Goal: Task Accomplishment & Management: Use online tool/utility

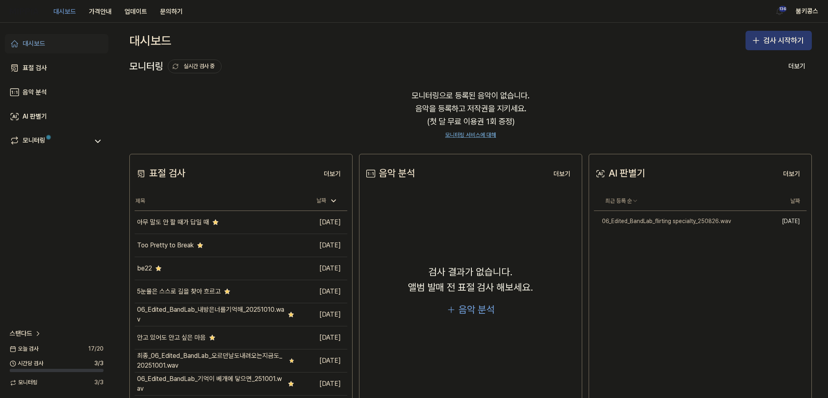
click at [785, 36] on button "검사 시작하기" at bounding box center [779, 40] width 66 height 19
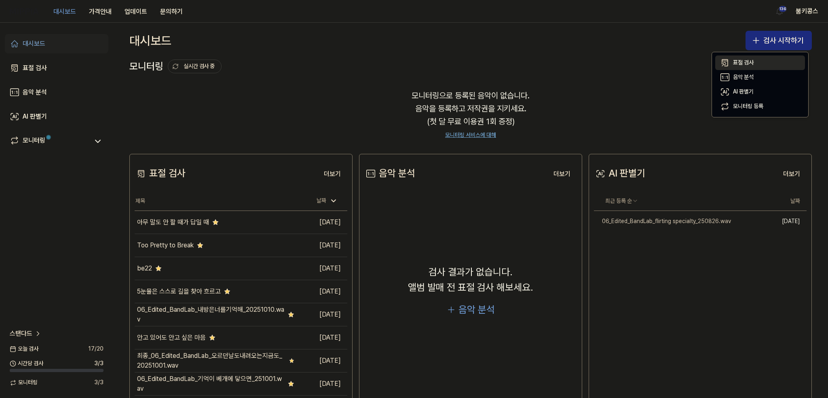
click at [738, 61] on div "표절 검사" at bounding box center [743, 63] width 21 height 8
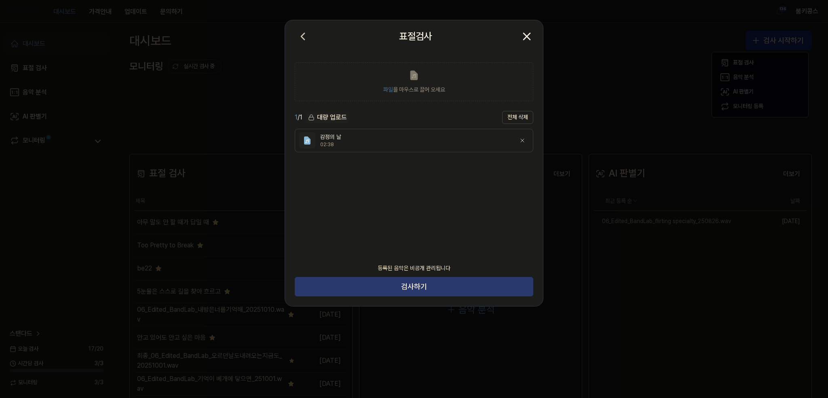
click at [435, 281] on button "검사하기" at bounding box center [414, 286] width 239 height 19
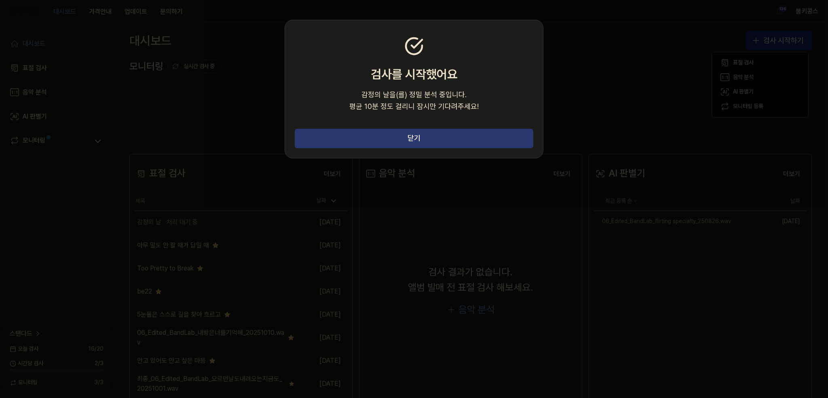
click at [444, 135] on button "닫기" at bounding box center [414, 138] width 239 height 19
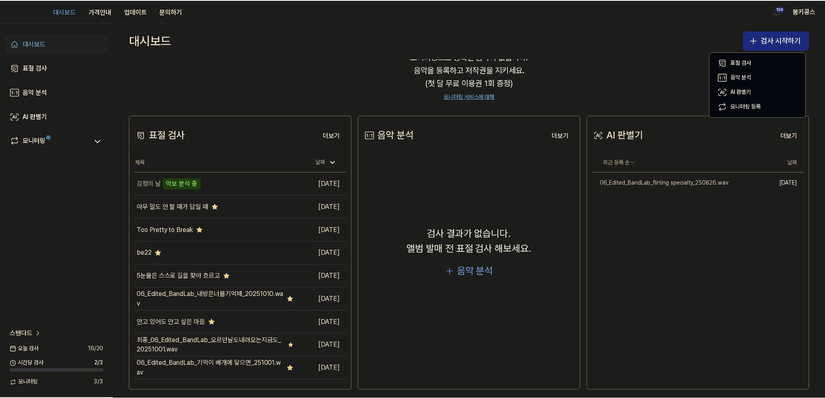
scroll to position [40, 0]
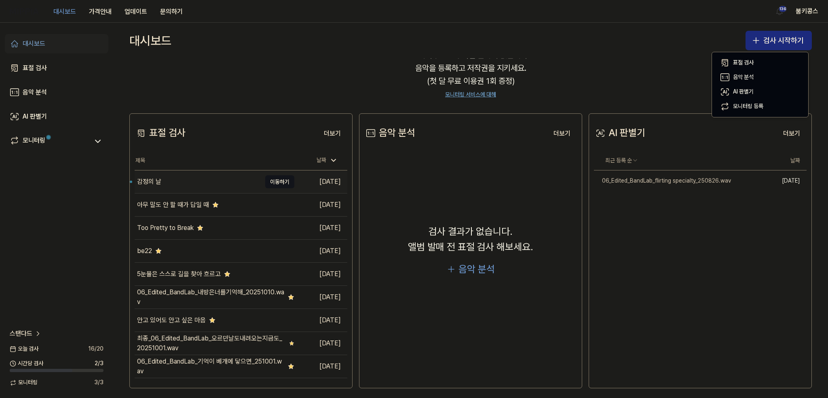
click at [230, 177] on div "감정의 날" at bounding box center [198, 181] width 127 height 23
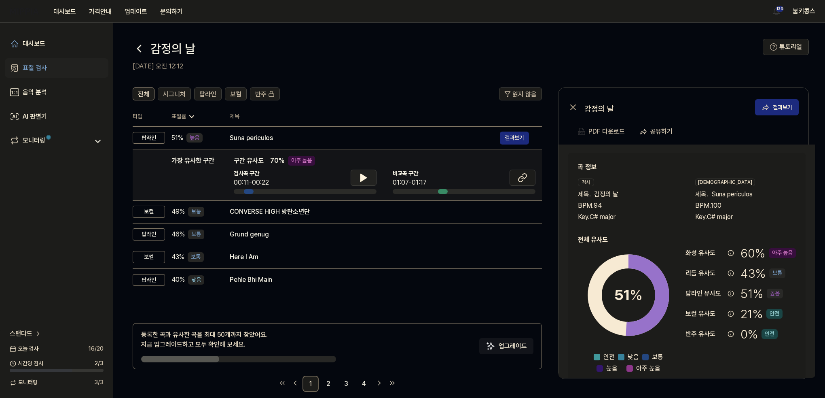
click at [366, 173] on icon at bounding box center [364, 178] width 10 height 10
click at [362, 178] on icon at bounding box center [362, 177] width 2 height 6
click at [523, 181] on icon at bounding box center [523, 178] width 10 height 10
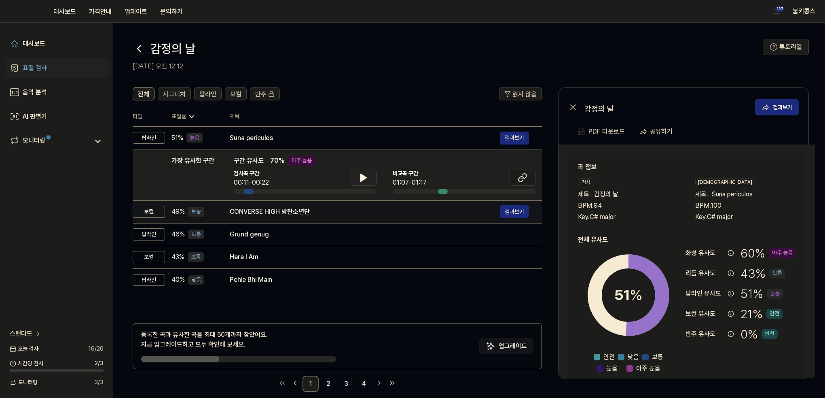
click at [283, 212] on div "CONVERSE HIGH 방탄소년단" at bounding box center [365, 212] width 270 height 10
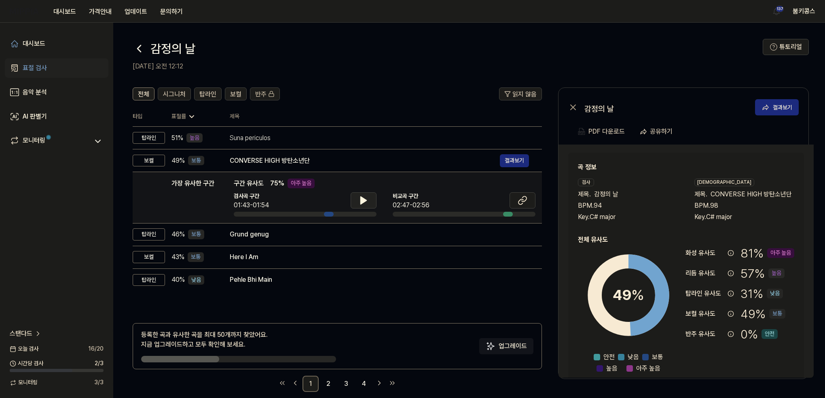
click at [366, 200] on icon at bounding box center [364, 200] width 6 height 7
click at [366, 200] on icon at bounding box center [365, 200] width 2 height 6
click at [524, 200] on icon at bounding box center [523, 200] width 10 height 10
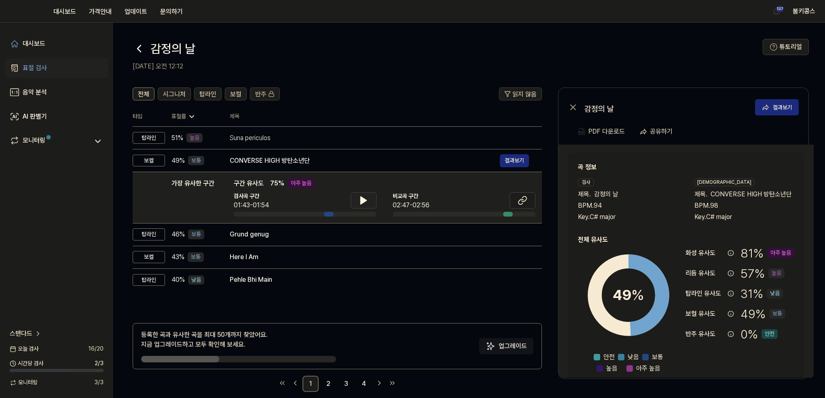
click at [142, 45] on icon at bounding box center [139, 48] width 13 height 13
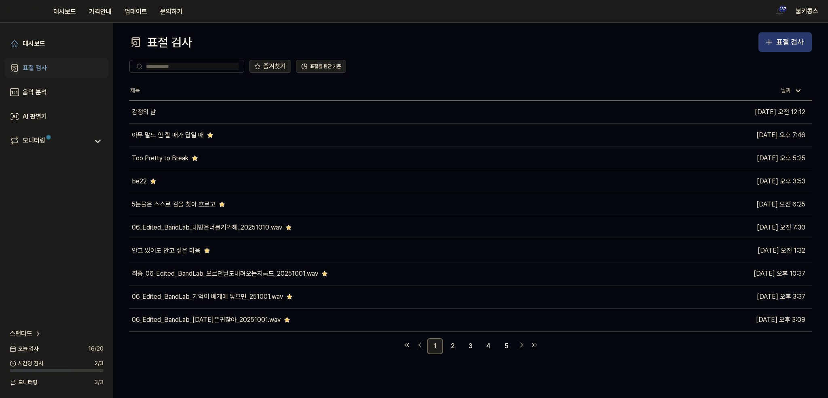
click at [780, 41] on div "표절 검사" at bounding box center [791, 42] width 28 height 12
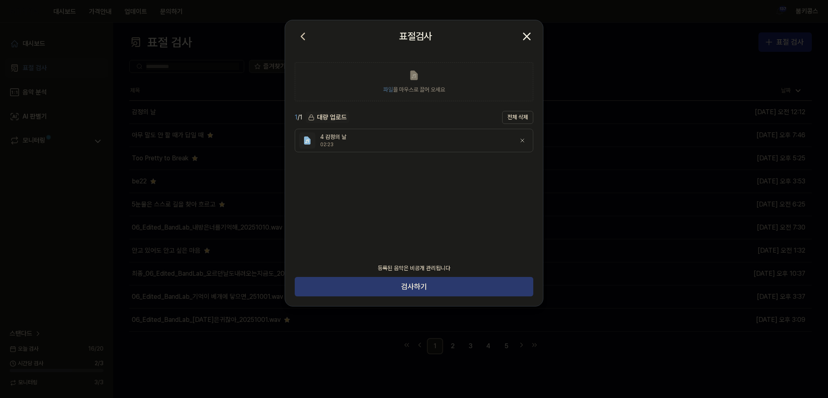
click at [464, 286] on button "검사하기" at bounding box center [414, 286] width 239 height 19
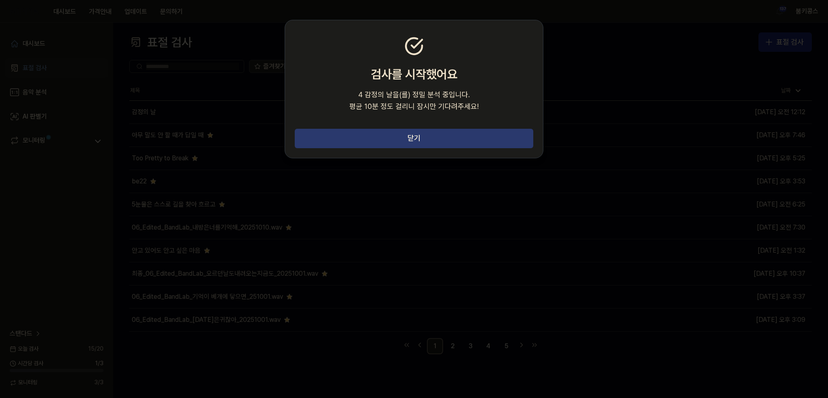
click at [450, 142] on button "닫기" at bounding box center [414, 138] width 239 height 19
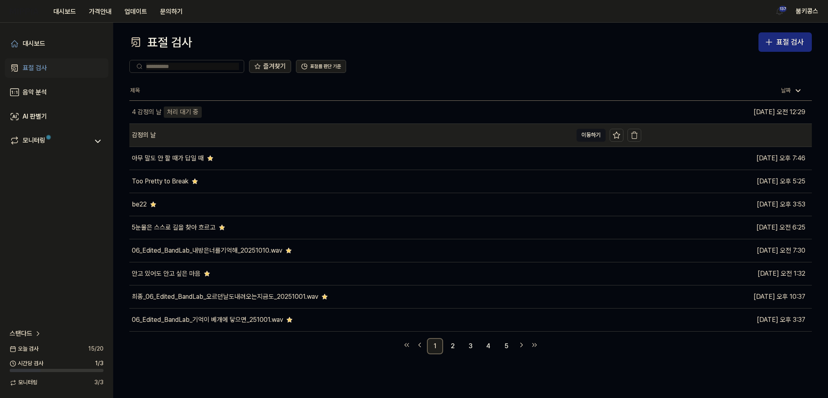
drag, startPoint x: 230, startPoint y: 127, endPoint x: 235, endPoint y: 128, distance: 4.9
click at [230, 127] on div "감정의 날" at bounding box center [350, 135] width 443 height 23
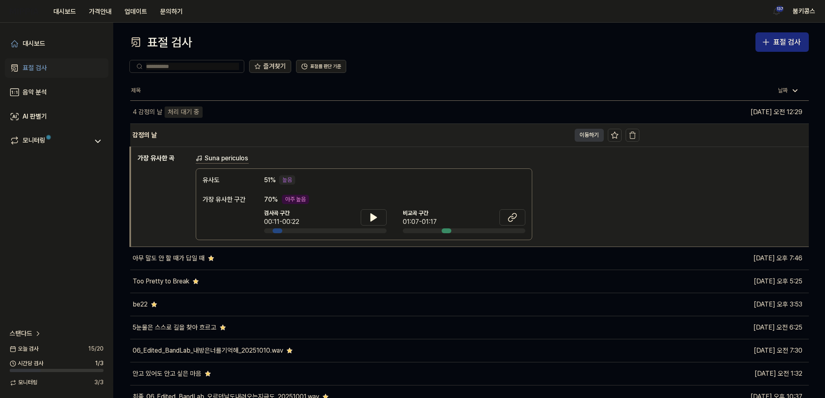
click at [583, 134] on button "이동하기" at bounding box center [589, 135] width 29 height 13
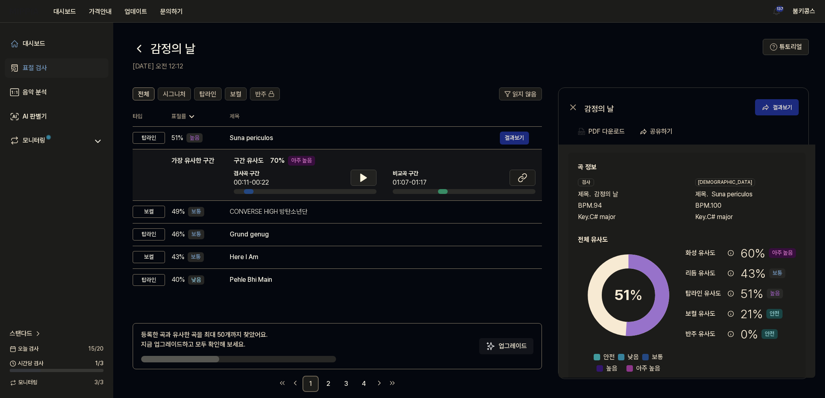
click at [355, 174] on button at bounding box center [364, 177] width 26 height 16
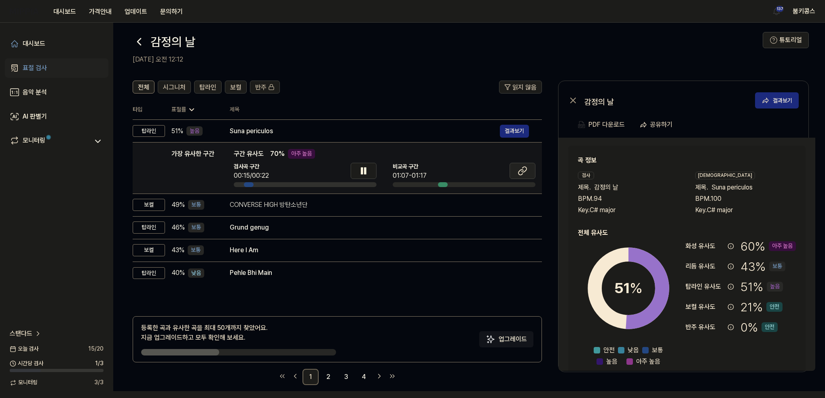
scroll to position [10, 0]
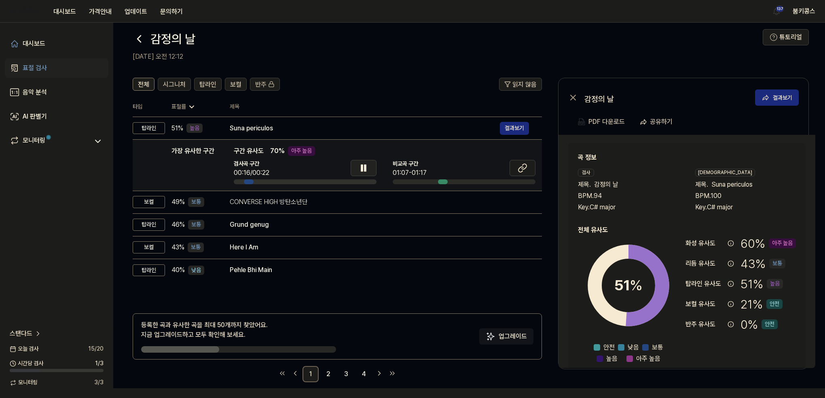
click at [366, 166] on icon at bounding box center [365, 168] width 2 height 6
click at [532, 169] on button at bounding box center [523, 168] width 26 height 16
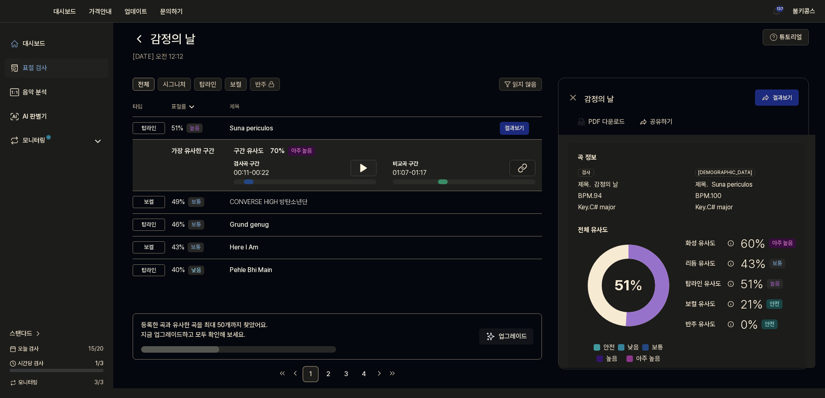
click at [359, 171] on icon at bounding box center [364, 168] width 10 height 10
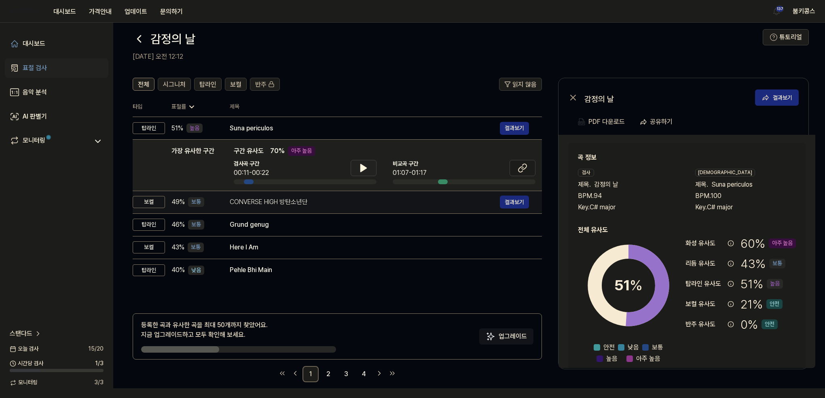
click at [342, 207] on div "CONVERSE HIGH 방탄소년단 결과보기" at bounding box center [379, 201] width 299 height 13
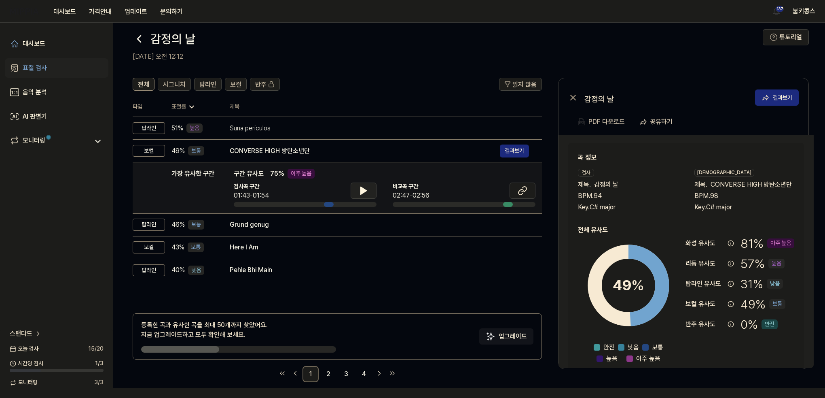
click at [363, 186] on icon at bounding box center [364, 191] width 10 height 10
click at [510, 192] on button at bounding box center [523, 190] width 26 height 16
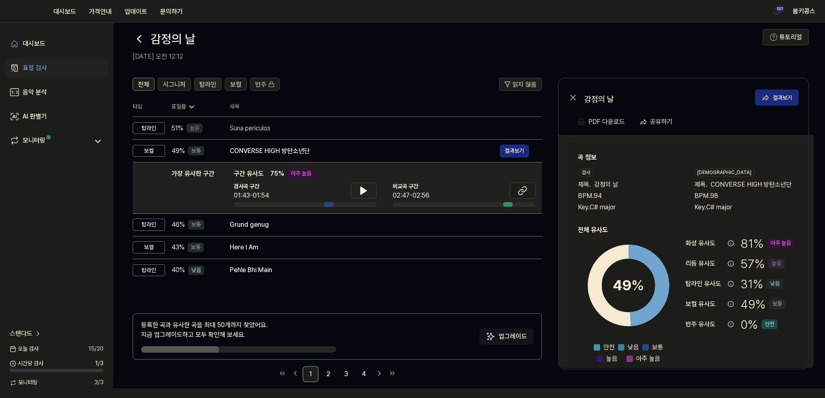
click at [211, 80] on span "탑라인" at bounding box center [207, 85] width 17 height 10
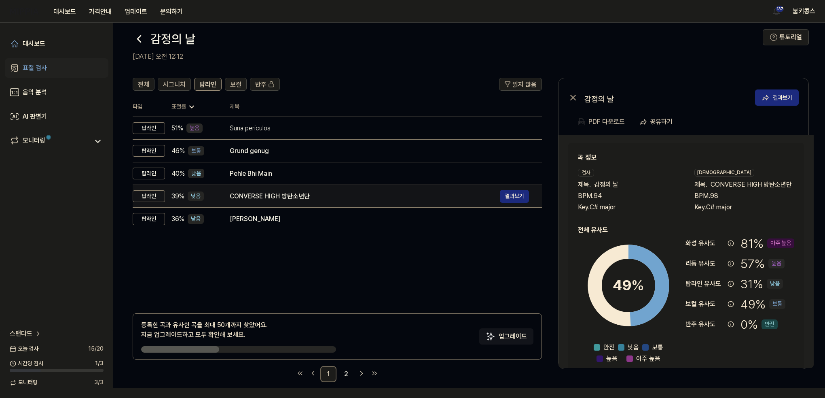
click at [286, 195] on div "CONVERSE HIGH 방탄소년단" at bounding box center [365, 196] width 270 height 10
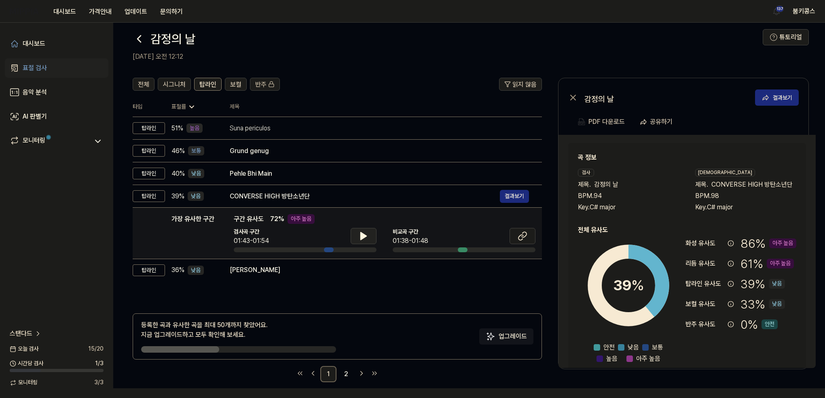
click at [353, 237] on button at bounding box center [364, 236] width 26 height 16
click at [362, 233] on icon at bounding box center [362, 236] width 2 height 6
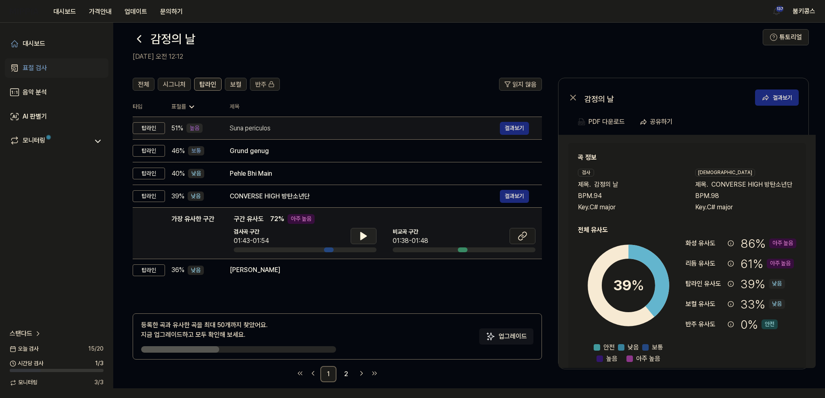
drag, startPoint x: 288, startPoint y: 123, endPoint x: 300, endPoint y: 126, distance: 12.9
click at [288, 123] on div "Suna periculos" at bounding box center [365, 128] width 270 height 10
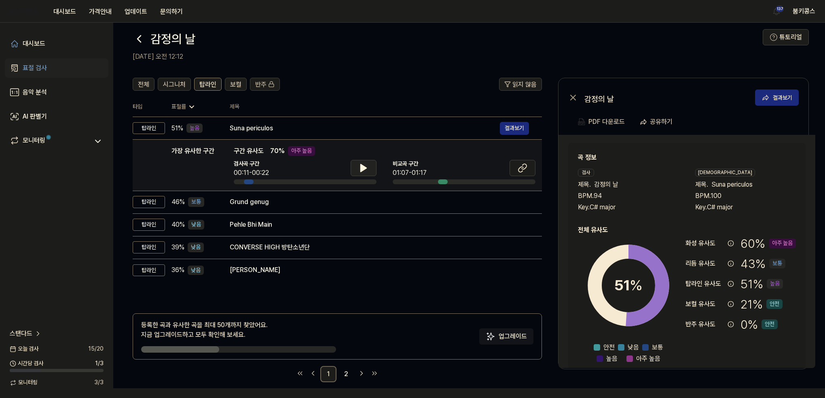
click at [356, 171] on button at bounding box center [364, 168] width 26 height 16
click at [360, 172] on button at bounding box center [364, 168] width 26 height 16
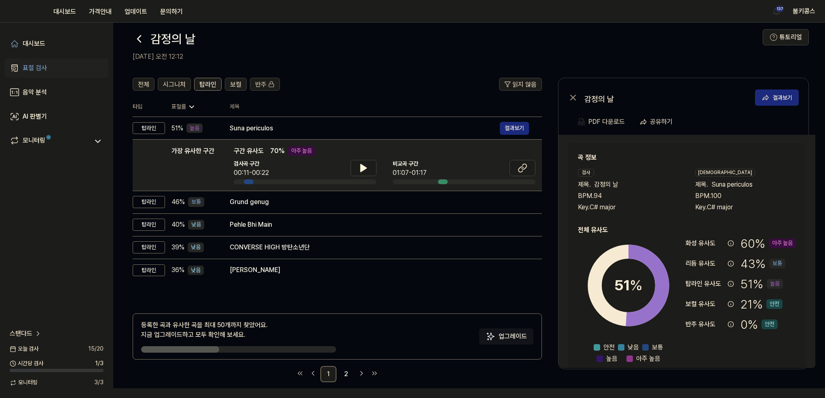
click at [138, 42] on icon at bounding box center [139, 38] width 13 height 13
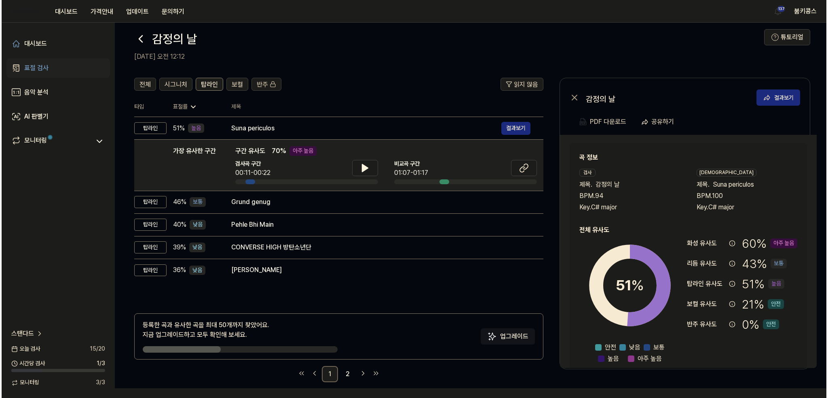
scroll to position [0, 0]
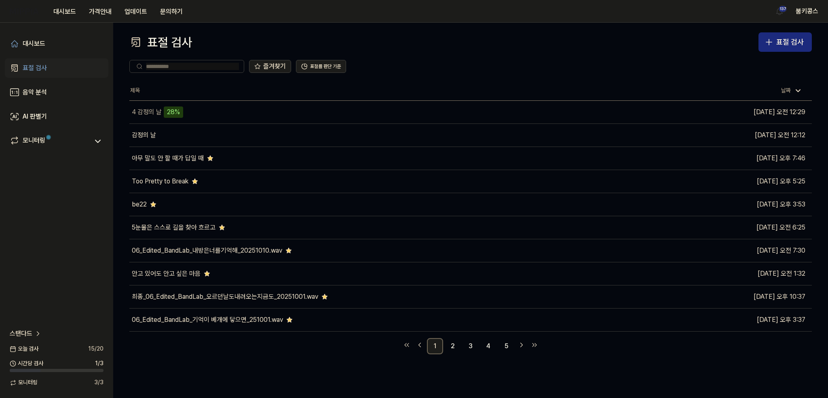
click at [483, 64] on div "즐겨찾기 표절률 판단 기준" at bounding box center [470, 66] width 683 height 13
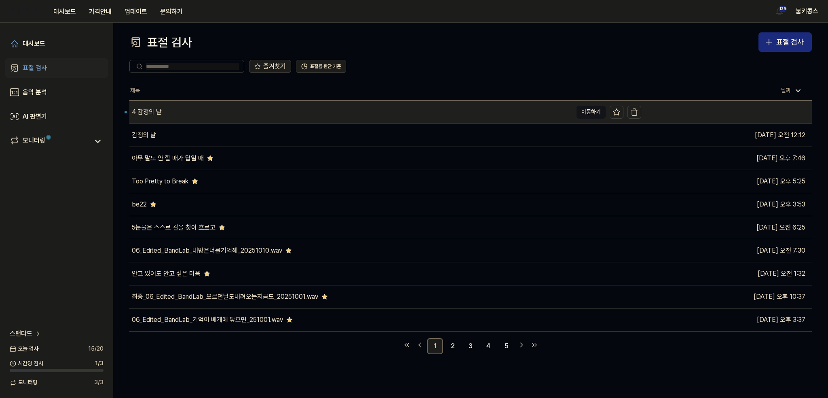
click at [375, 116] on div "4 감정의 날" at bounding box center [350, 112] width 443 height 23
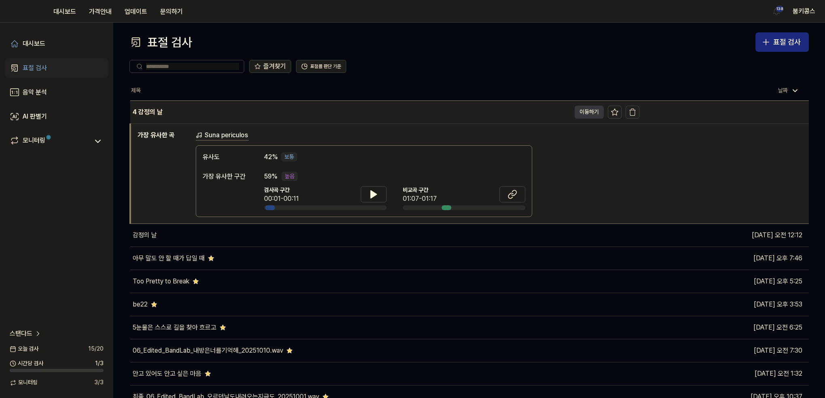
click at [579, 116] on button "이동하기" at bounding box center [589, 112] width 29 height 13
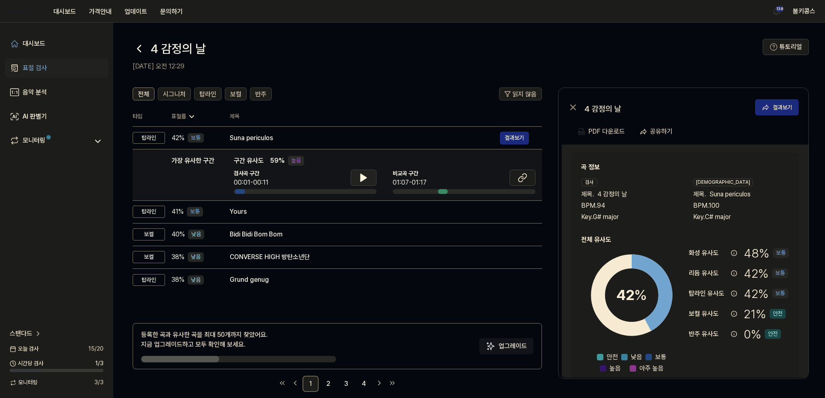
click at [366, 174] on icon at bounding box center [364, 178] width 10 height 10
click at [368, 178] on icon at bounding box center [364, 178] width 10 height 10
click at [522, 180] on icon at bounding box center [523, 178] width 10 height 10
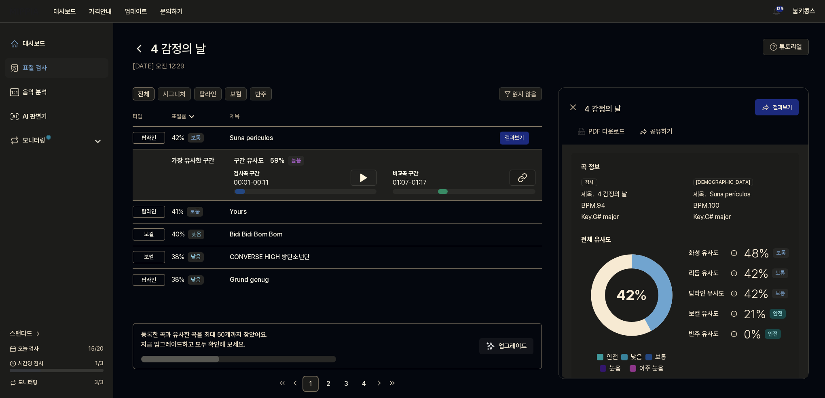
click at [135, 47] on icon at bounding box center [139, 48] width 13 height 13
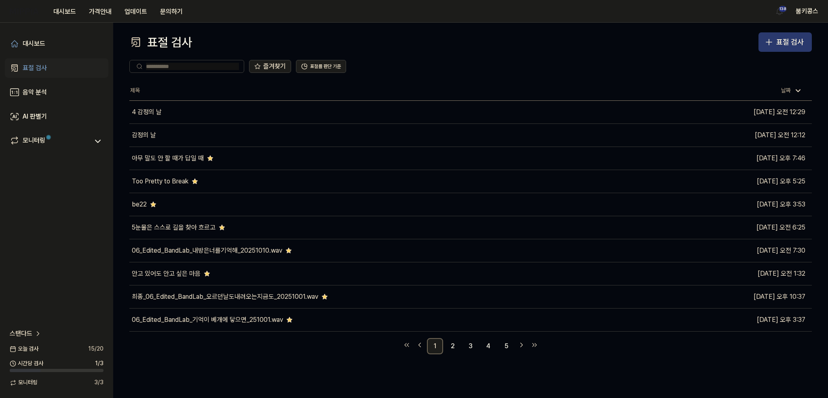
click at [772, 42] on icon "button" at bounding box center [769, 42] width 10 height 10
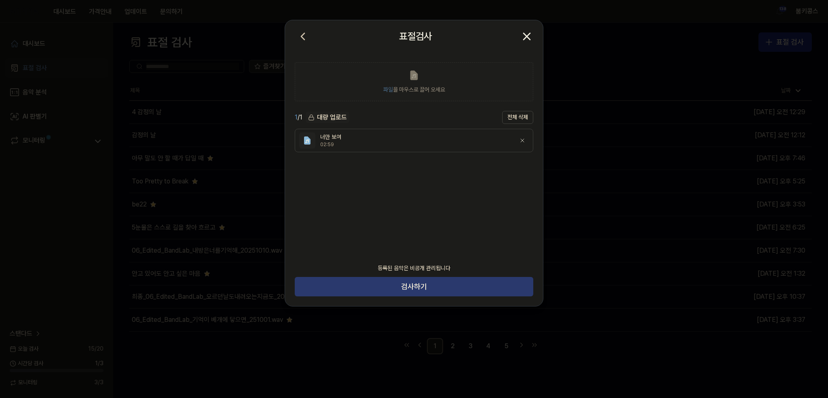
click at [471, 286] on button "검사하기" at bounding box center [414, 286] width 239 height 19
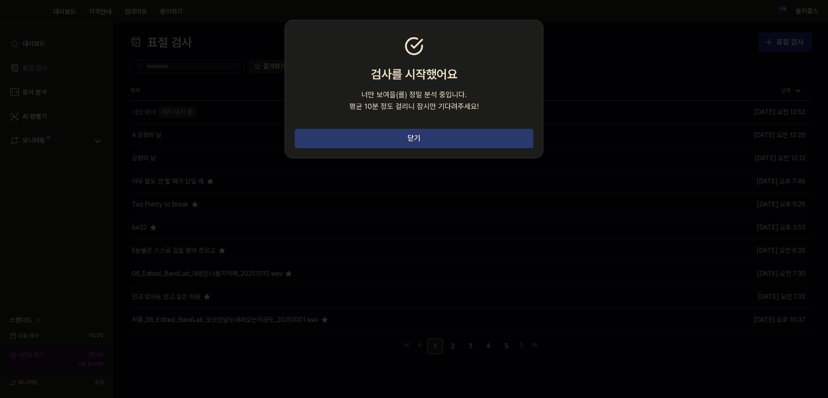
click at [428, 134] on button "닫기" at bounding box center [414, 138] width 239 height 19
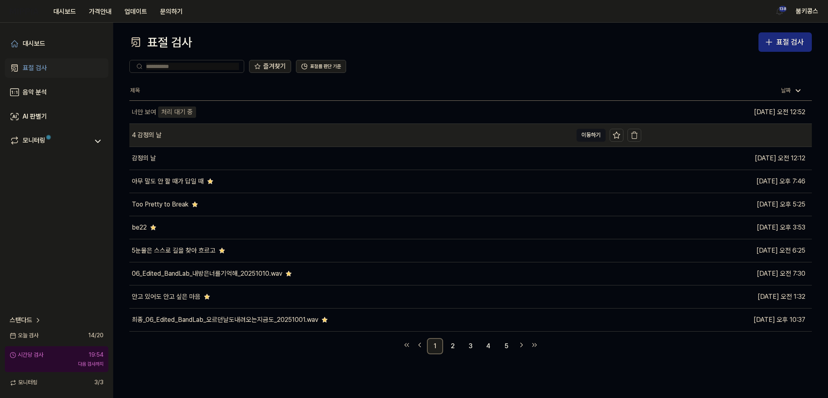
click at [351, 136] on div "4 감정의 날" at bounding box center [350, 135] width 443 height 23
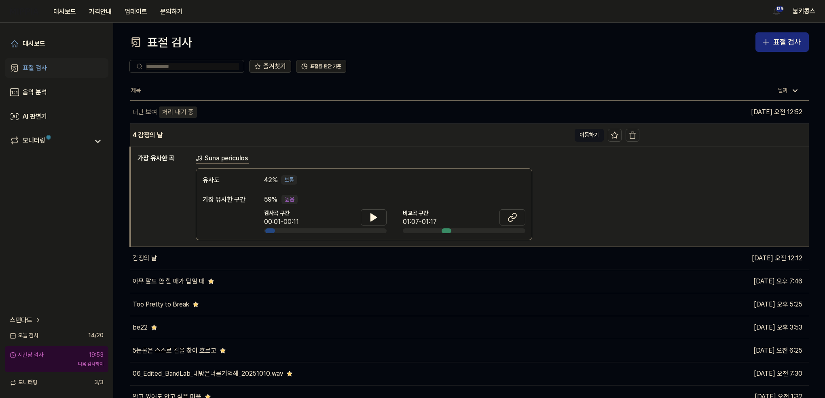
click at [351, 136] on div "4 감정의 날" at bounding box center [350, 135] width 440 height 23
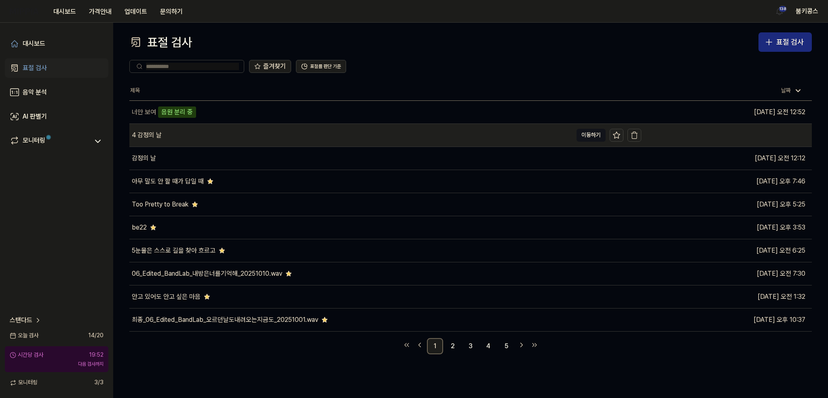
click at [617, 135] on icon at bounding box center [617, 135] width 8 height 8
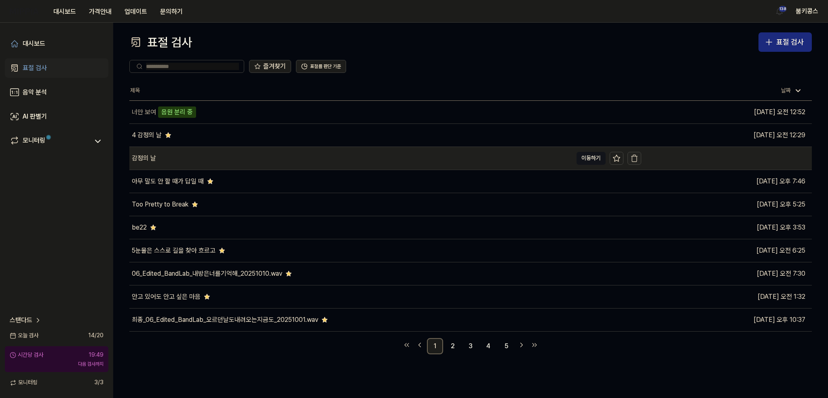
click at [635, 158] on icon "button" at bounding box center [635, 158] width 8 height 8
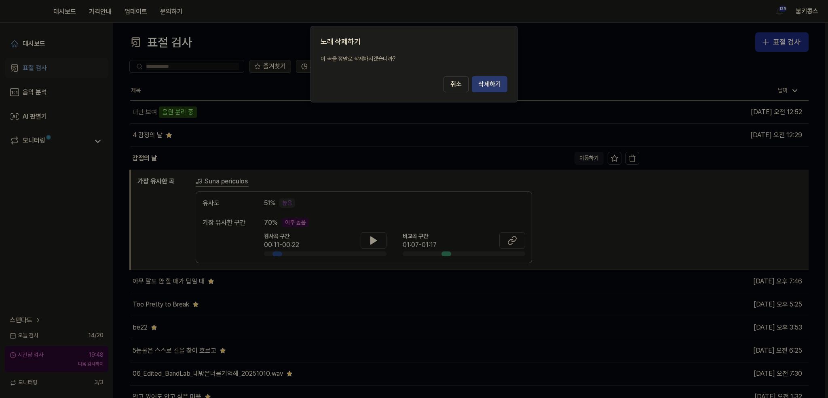
click at [482, 86] on button "삭제하기" at bounding box center [490, 84] width 36 height 16
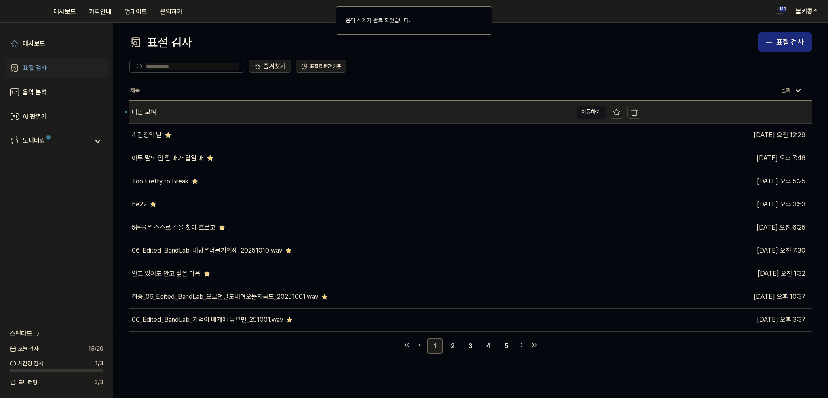
click at [220, 117] on div "너만 보여" at bounding box center [350, 112] width 443 height 23
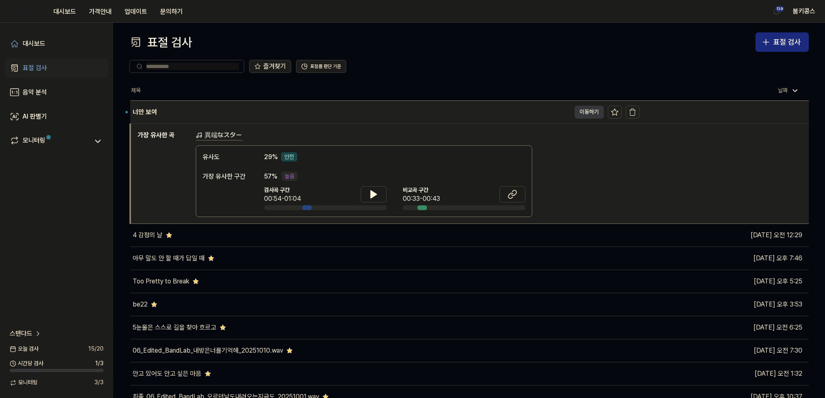
click at [593, 110] on button "이동하기" at bounding box center [589, 112] width 29 height 13
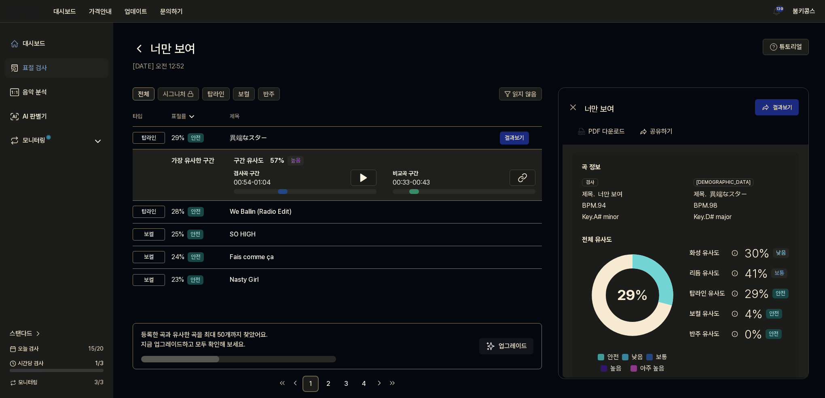
click at [137, 47] on icon at bounding box center [139, 48] width 13 height 13
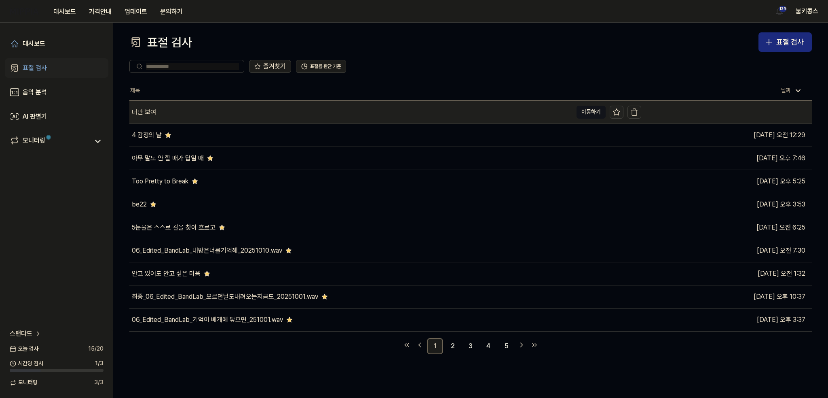
click at [619, 109] on icon at bounding box center [617, 112] width 8 height 8
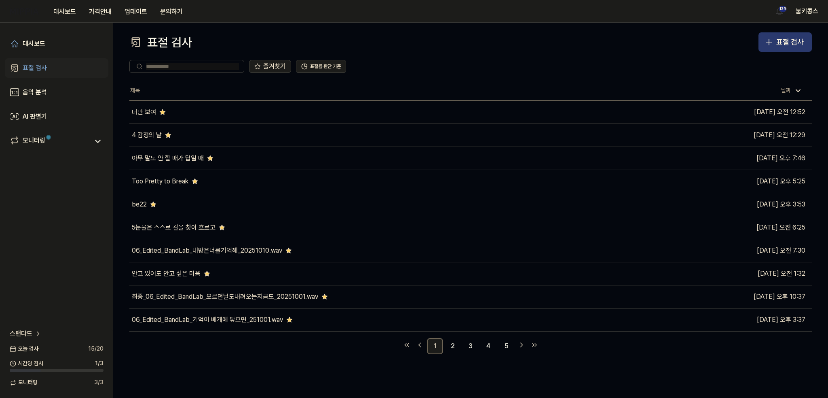
click at [783, 40] on div "표절 검사" at bounding box center [791, 42] width 28 height 12
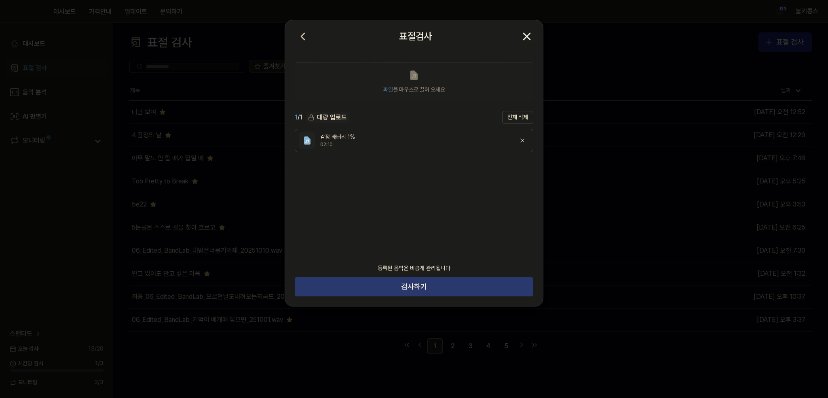
click at [412, 288] on button "검사하기" at bounding box center [414, 286] width 239 height 19
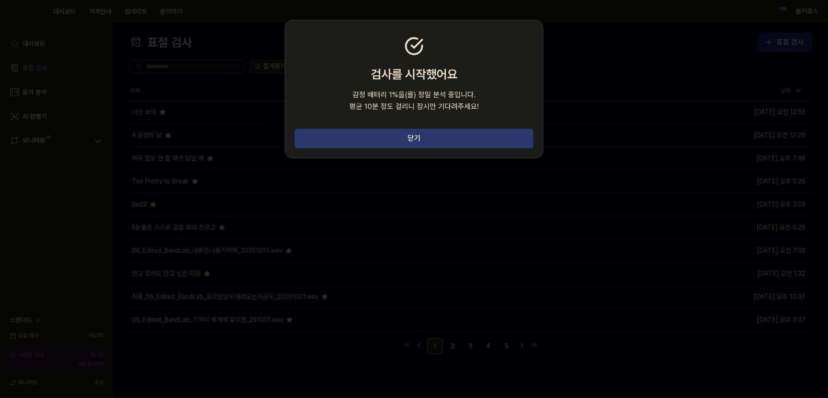
click at [416, 132] on button "닫기" at bounding box center [414, 138] width 239 height 19
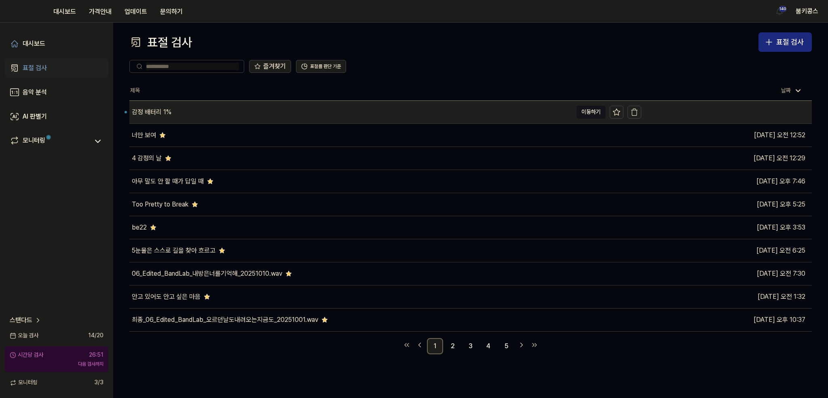
click at [212, 106] on div "감정 배터리 1%" at bounding box center [350, 112] width 443 height 23
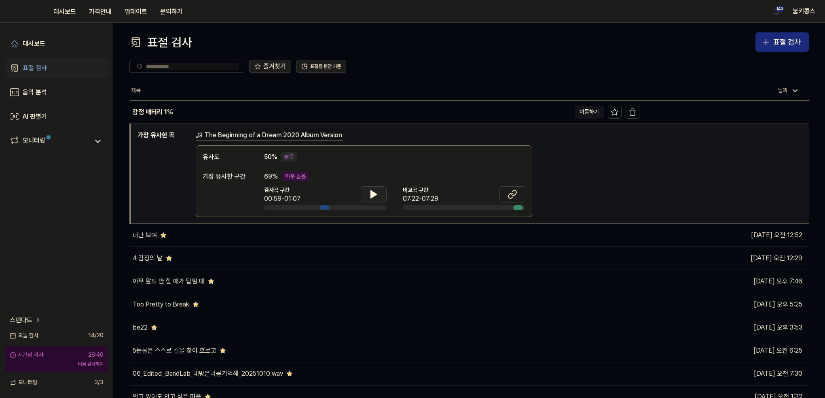
click at [376, 194] on icon at bounding box center [374, 194] width 10 height 10
click at [376, 194] on icon at bounding box center [376, 193] width 2 height 6
click at [516, 189] on icon at bounding box center [513, 194] width 10 height 10
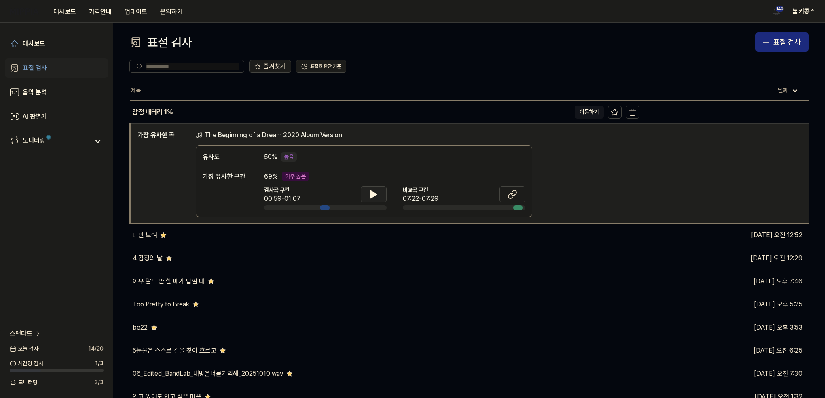
click at [47, 68] on link "표절 검사" at bounding box center [57, 67] width 104 height 19
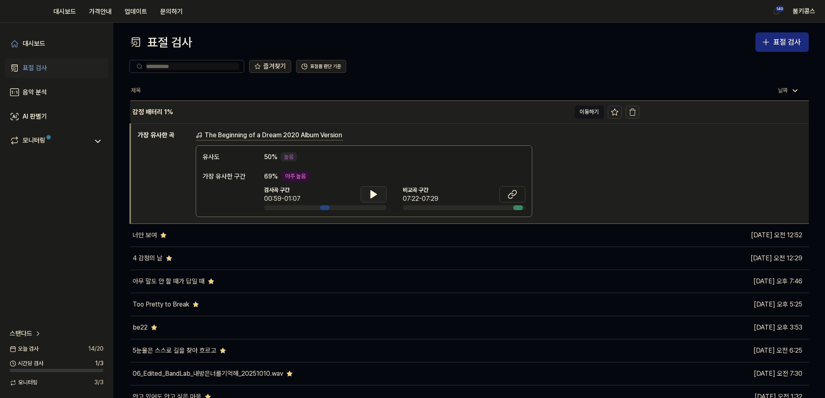
click at [632, 114] on icon "button" at bounding box center [633, 112] width 8 height 8
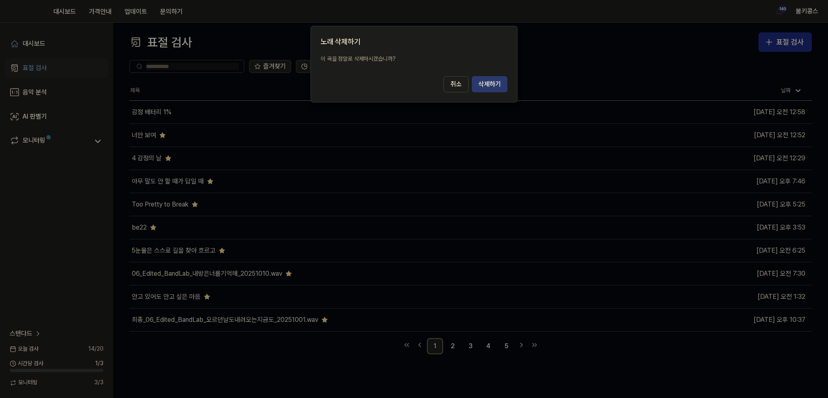
click at [488, 87] on button "삭제하기" at bounding box center [490, 84] width 36 height 16
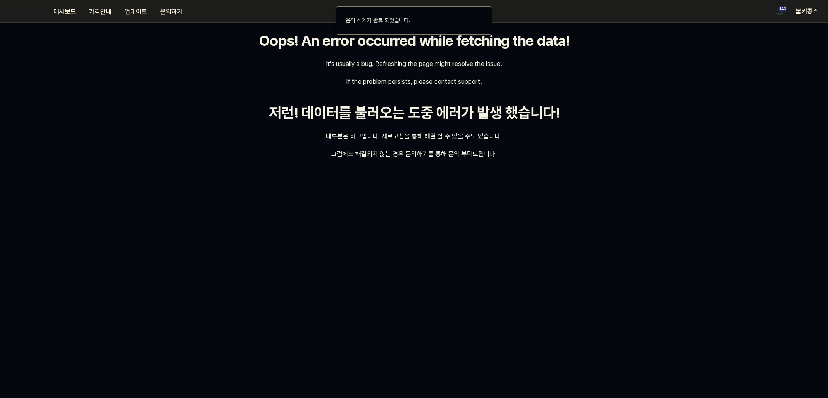
click at [356, 184] on div "Oops! An error occurred while fetching the data! It's usually a bug. Refreshing…" at bounding box center [414, 210] width 828 height 375
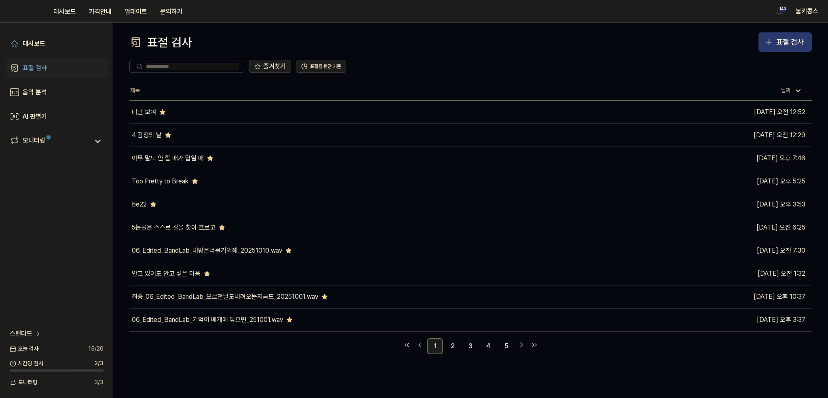
click at [795, 36] on div "표절 검사" at bounding box center [791, 42] width 28 height 12
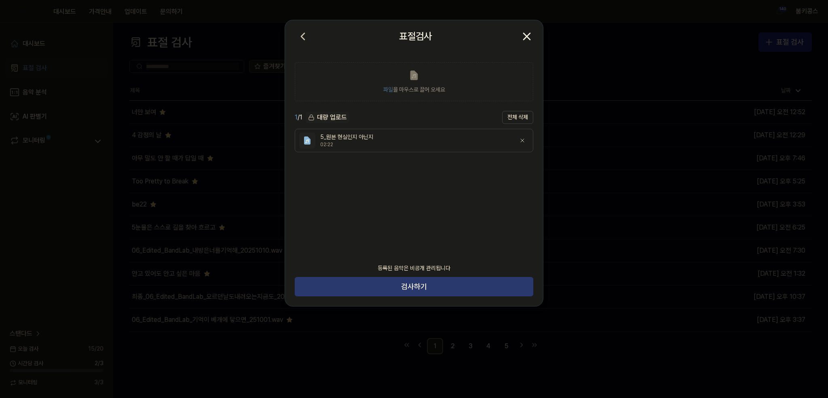
click at [440, 283] on button "검사하기" at bounding box center [414, 286] width 239 height 19
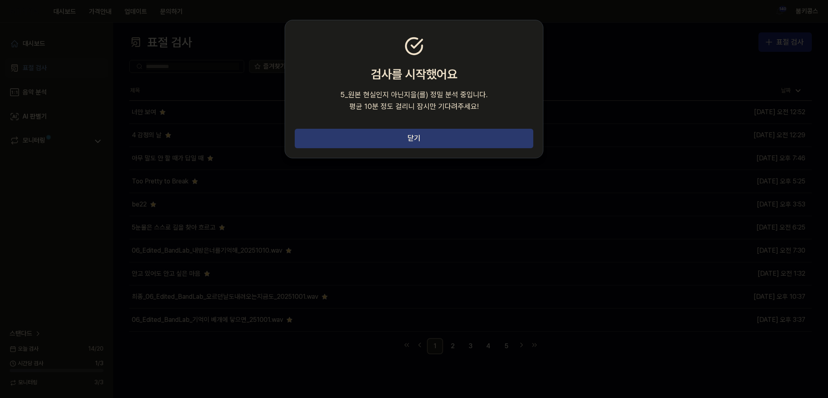
click at [460, 137] on button "닫기" at bounding box center [414, 138] width 239 height 19
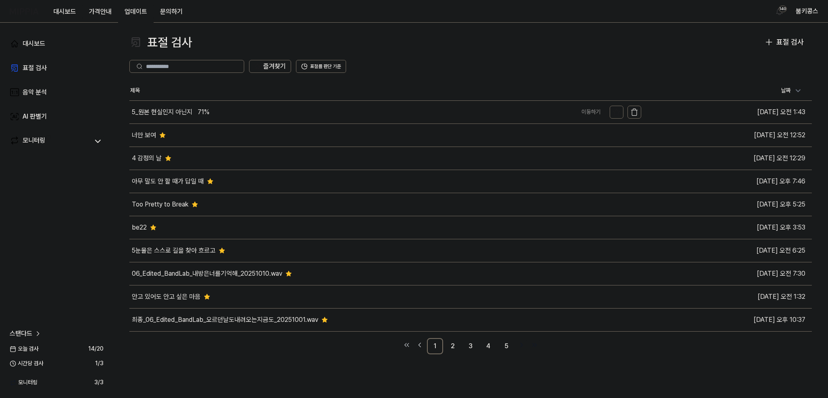
click at [264, 106] on div "5_원본 현실인지 아닌지 71%" at bounding box center [350, 112] width 443 height 23
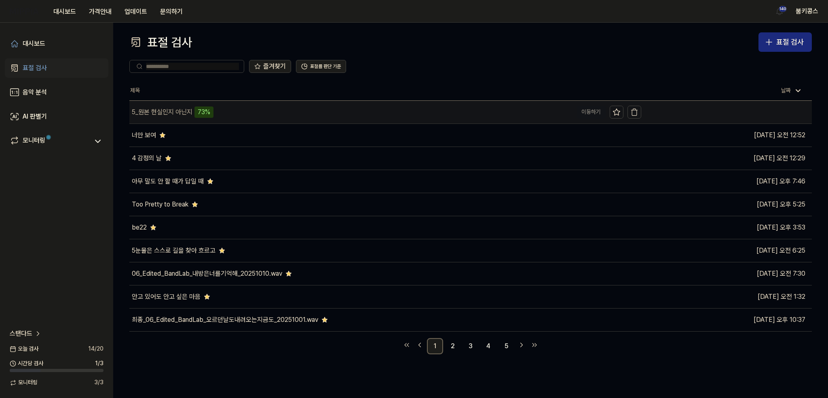
click at [309, 121] on div "5_원본 현실인지 아닌지 73%" at bounding box center [350, 112] width 443 height 23
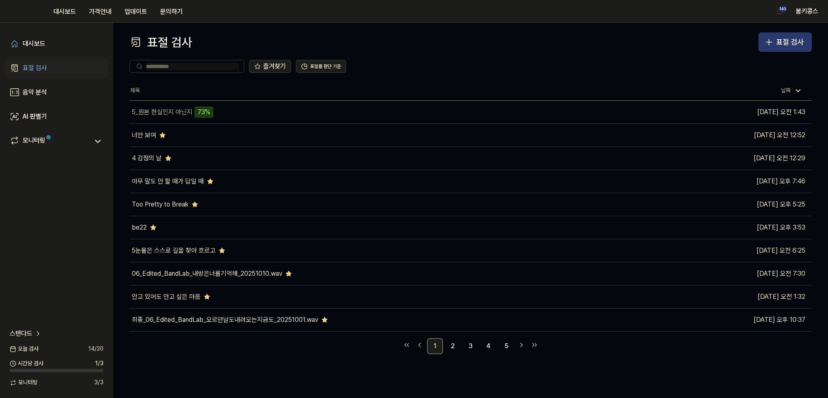
click at [772, 42] on icon "button" at bounding box center [769, 42] width 10 height 10
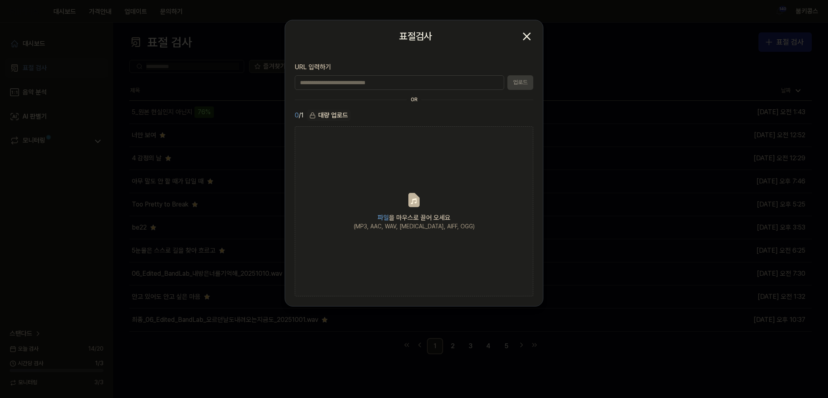
click at [527, 39] on icon "button" at bounding box center [527, 36] width 13 height 13
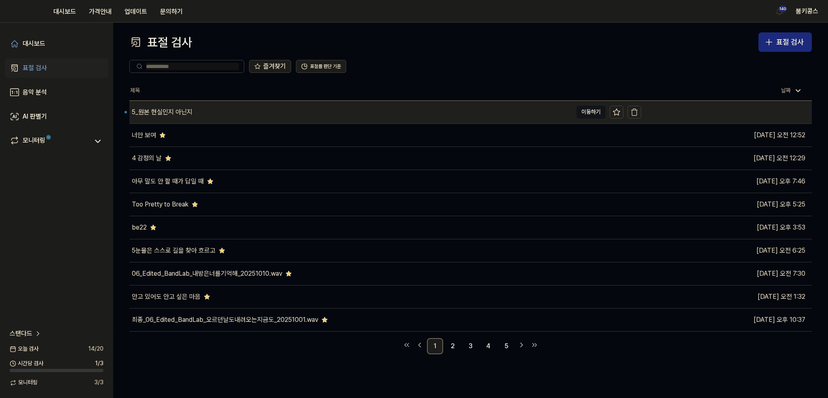
click at [188, 111] on div "5_원본 현실인지 아닌지" at bounding box center [162, 112] width 61 height 10
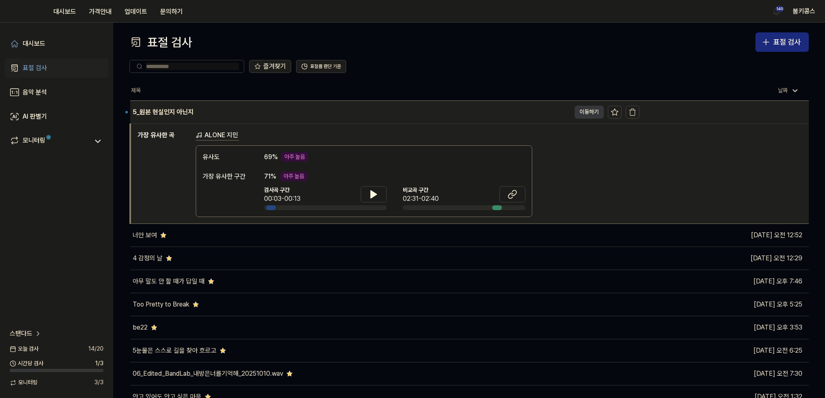
click at [584, 114] on button "이동하기" at bounding box center [589, 112] width 29 height 13
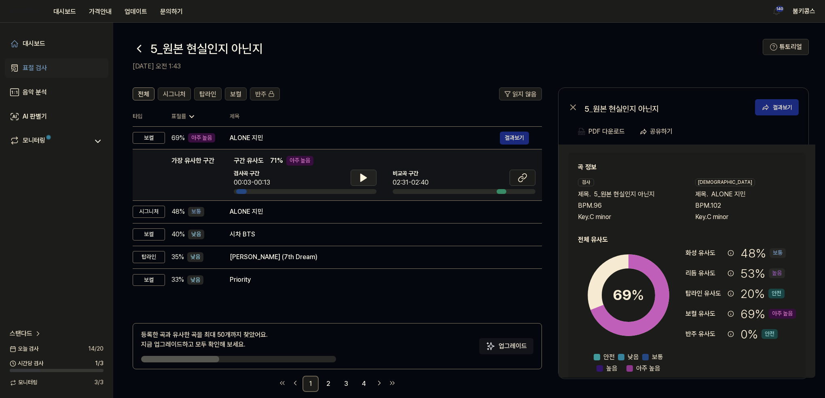
click at [367, 180] on icon at bounding box center [364, 178] width 10 height 10
click at [363, 180] on icon at bounding box center [364, 178] width 10 height 10
click at [514, 177] on button at bounding box center [523, 177] width 26 height 16
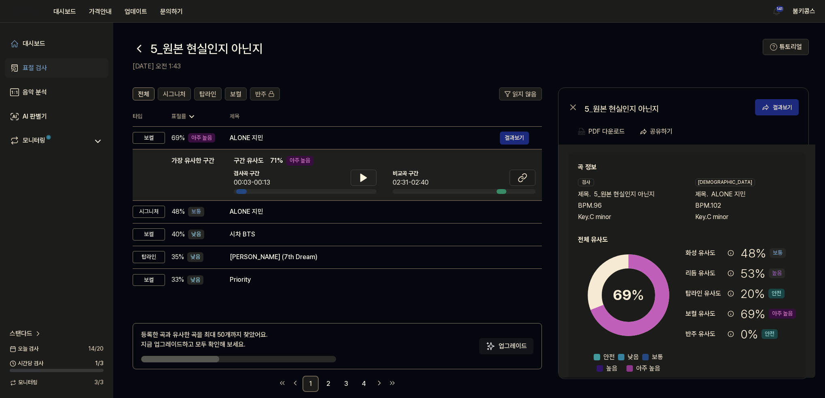
click at [364, 178] on icon at bounding box center [364, 177] width 6 height 7
click at [359, 178] on icon at bounding box center [364, 178] width 10 height 10
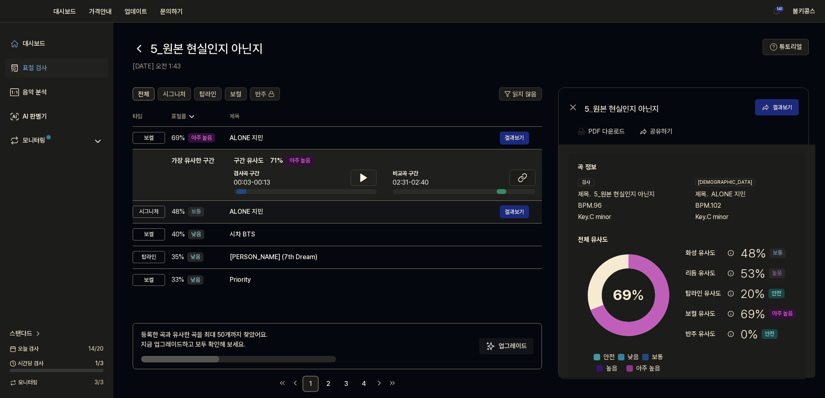
click at [332, 209] on div "ALONE 지민" at bounding box center [365, 212] width 270 height 10
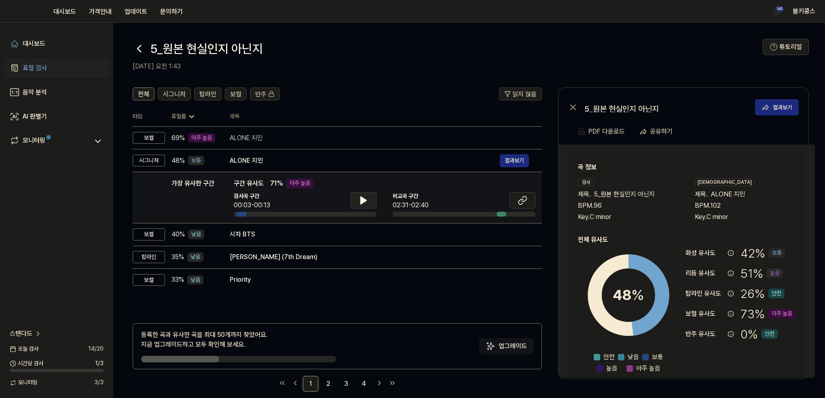
click at [361, 206] on button at bounding box center [364, 200] width 26 height 16
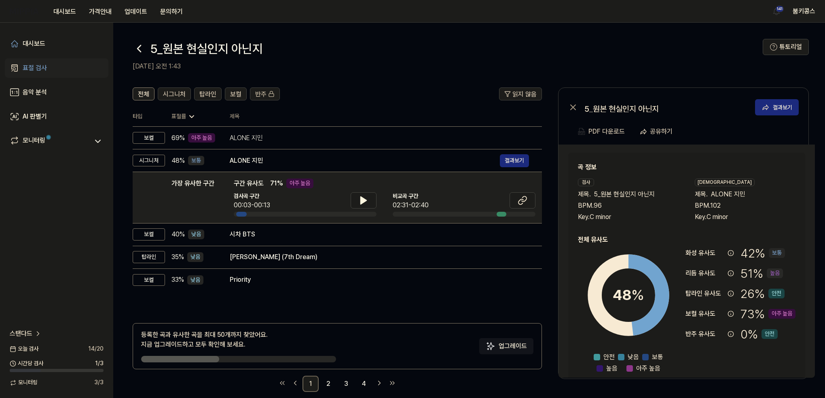
click at [139, 49] on icon at bounding box center [139, 48] width 3 height 6
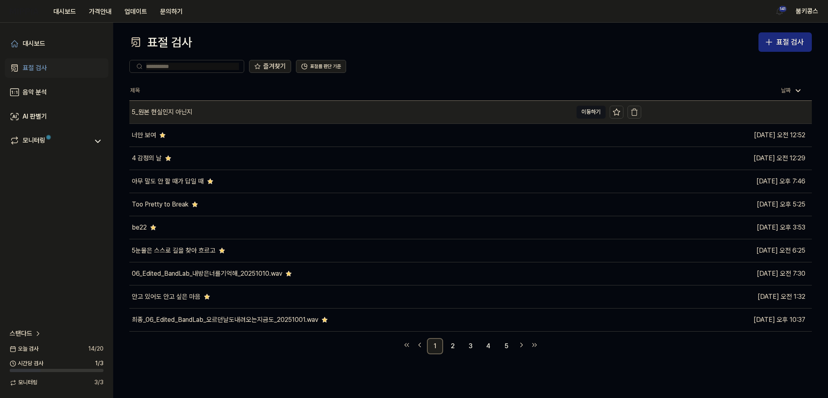
click at [636, 112] on icon "button" at bounding box center [635, 112] width 8 height 8
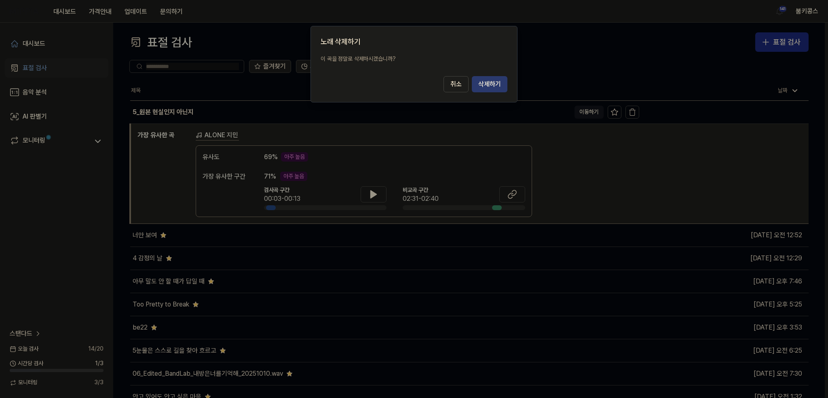
click at [502, 81] on button "삭제하기" at bounding box center [490, 84] width 36 height 16
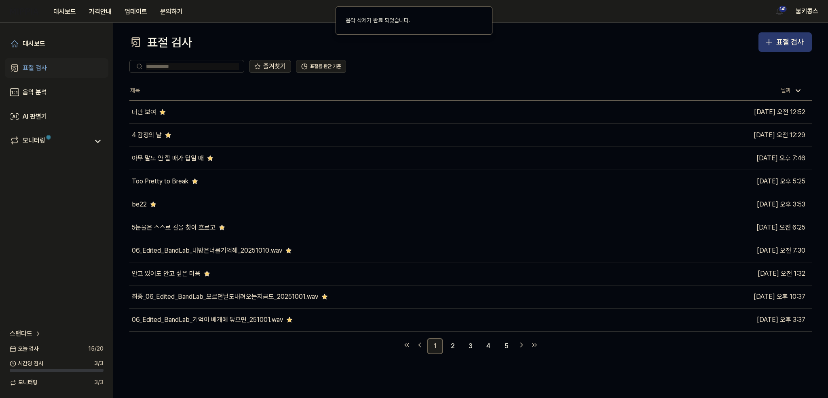
click at [775, 49] on button "표절 검사" at bounding box center [785, 41] width 53 height 19
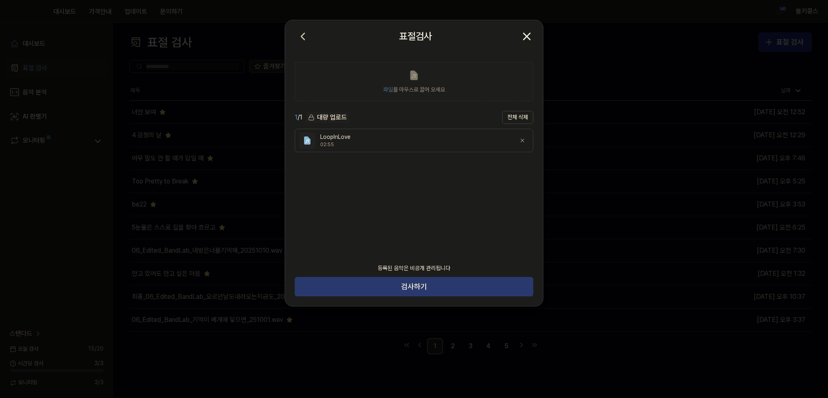
click at [440, 279] on button "검사하기" at bounding box center [414, 286] width 239 height 19
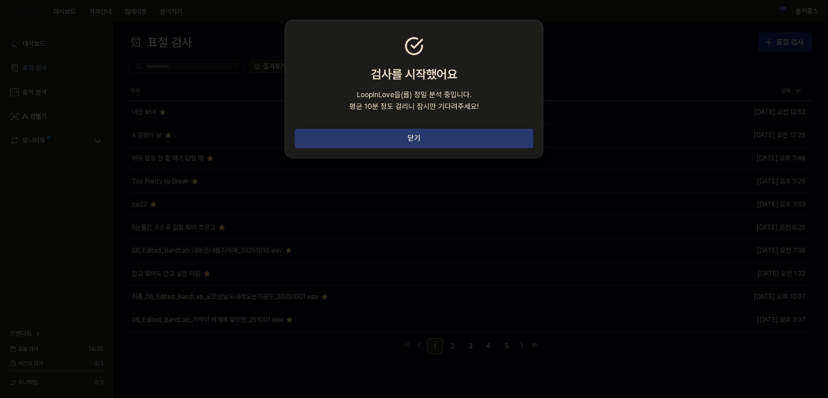
click at [462, 134] on button "닫기" at bounding box center [414, 138] width 239 height 19
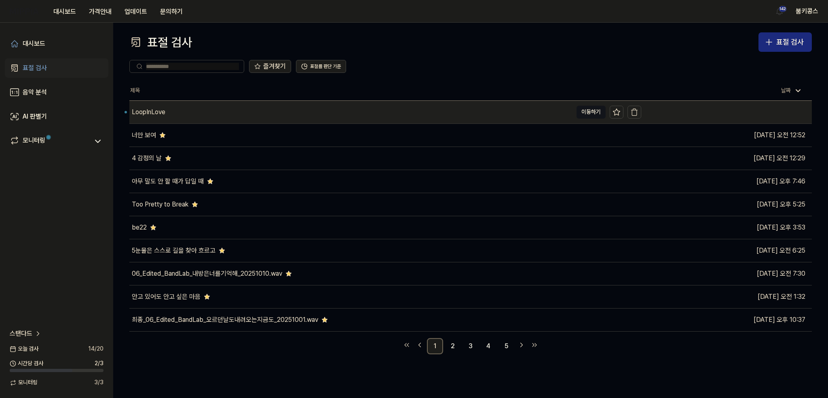
click at [238, 114] on div "LoopInLove" at bounding box center [350, 112] width 443 height 23
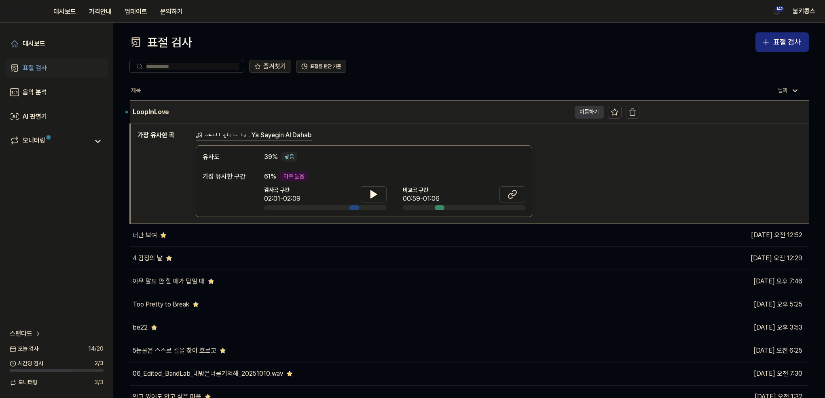
click at [591, 112] on button "이동하기" at bounding box center [589, 112] width 29 height 13
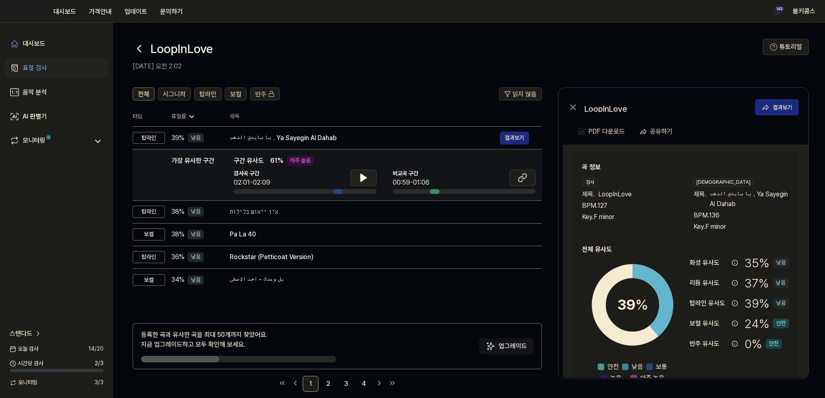
click at [362, 178] on icon at bounding box center [364, 177] width 6 height 7
